Goal: Entertainment & Leisure: Consume media (video, audio)

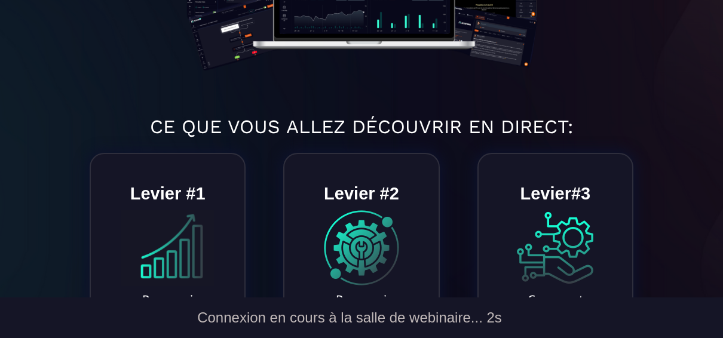
scroll to position [604, 0]
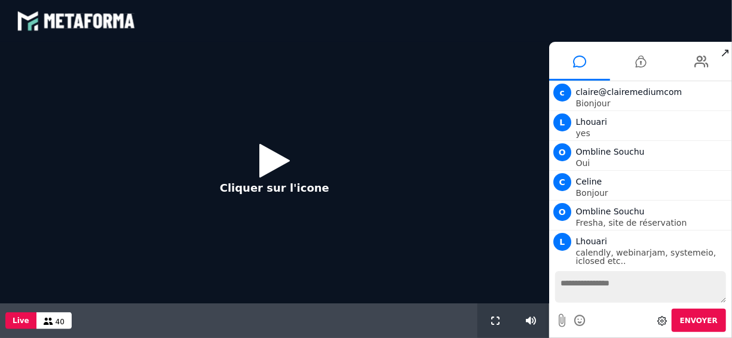
click at [266, 165] on icon at bounding box center [274, 160] width 30 height 39
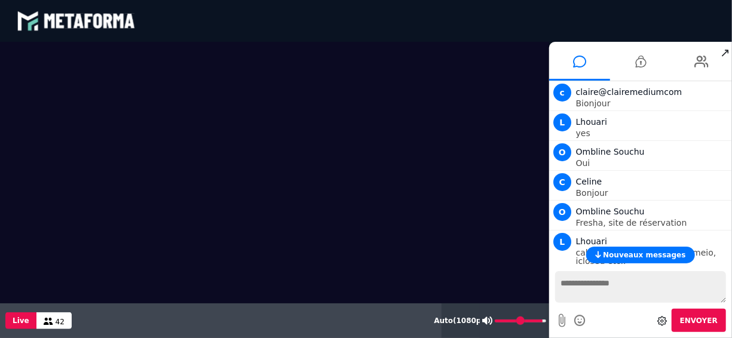
type input "**"
click at [538, 320] on input "range" at bounding box center [519, 321] width 51 height 3
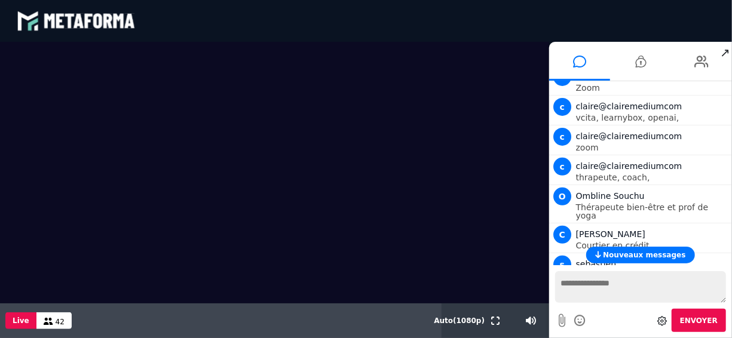
scroll to position [315, 0]
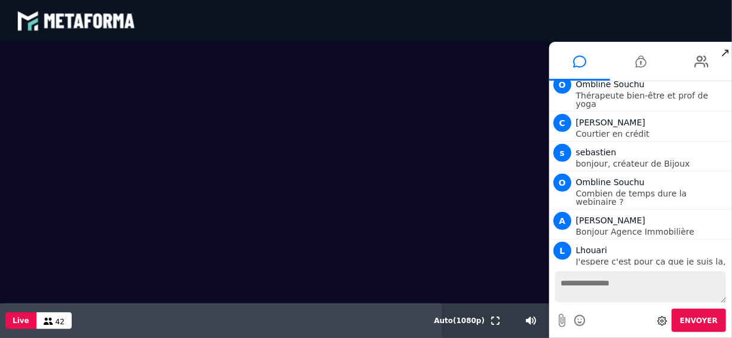
click at [539, 23] on div "blastream met_channel-b75402aa3198a961a33137d6ed46a688 fr en fr" at bounding box center [366, 21] width 698 height 36
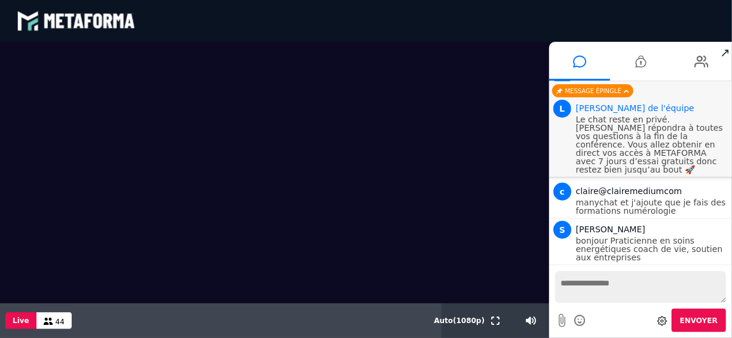
scroll to position [429, 0]
